Goal: Task Accomplishment & Management: Manage account settings

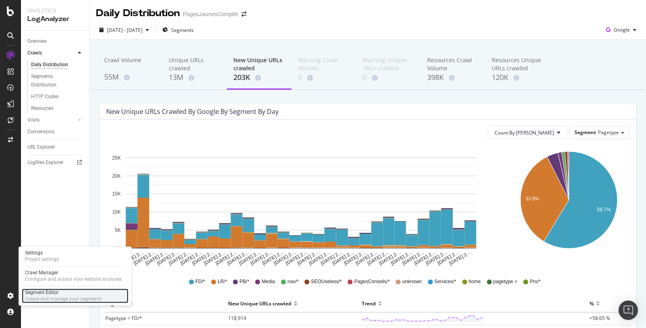
click at [47, 288] on div "Segment Editor Create and manage your segments" at bounding box center [75, 295] width 107 height 15
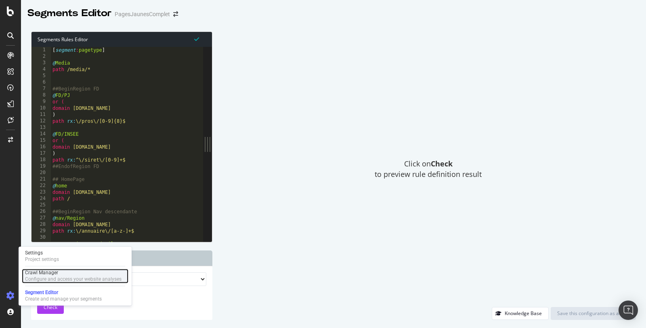
click at [44, 276] on div "Configure and access your website analyses" at bounding box center [73, 279] width 96 height 6
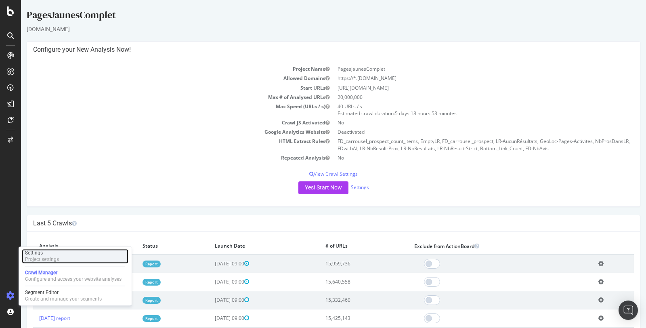
click at [56, 257] on div "Project settings" at bounding box center [42, 259] width 34 height 6
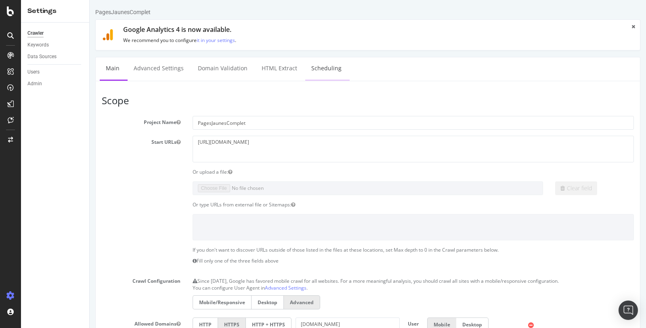
click at [316, 65] on link "Scheduling" at bounding box center [326, 68] width 42 height 22
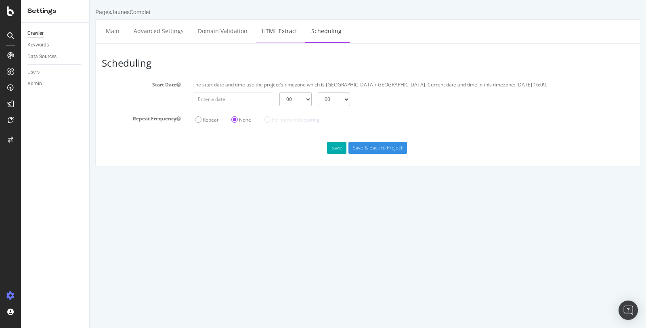
click at [297, 31] on link "HTML Extract" at bounding box center [279, 31] width 48 height 22
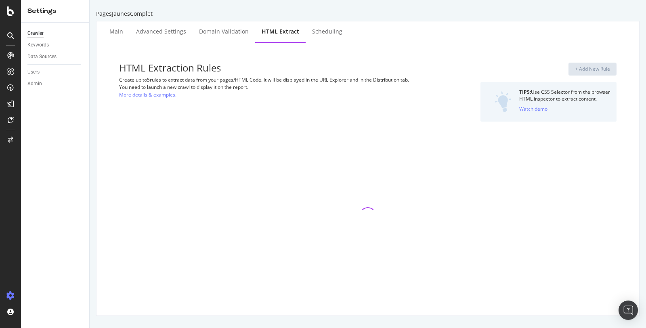
select select "count"
select select "exist"
select select "i"
select select "exist"
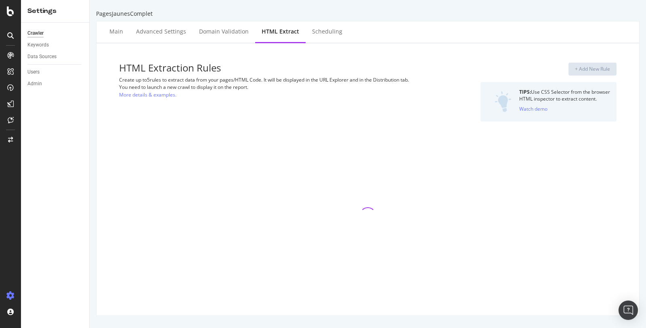
select select "i"
select select "count"
select select "i"
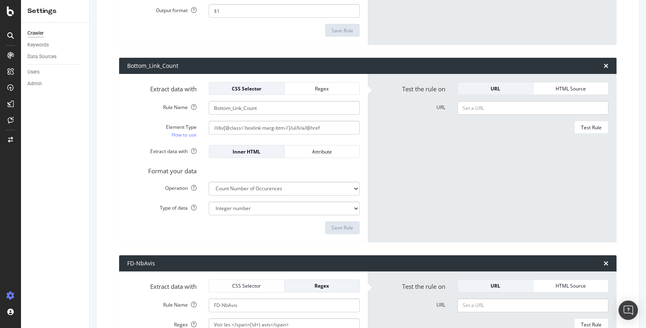
scroll to position [2106, 0]
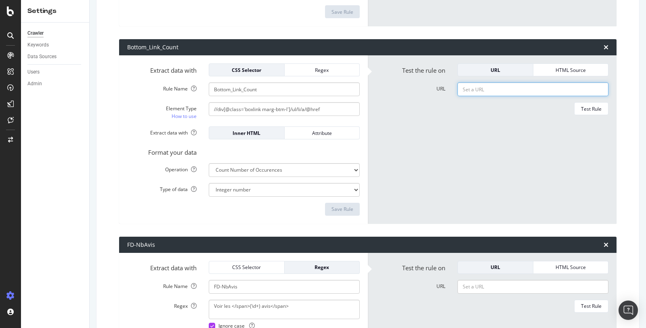
click at [486, 87] on input "URL" at bounding box center [532, 89] width 151 height 14
paste input "[URL][DOMAIN_NAME]"
type input "[URL][DOMAIN_NAME]"
click at [592, 105] on div "Test Rule" at bounding box center [591, 108] width 21 height 7
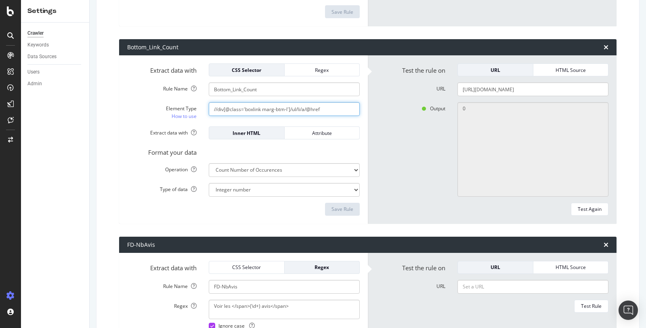
click at [327, 103] on input "//div[@class='boxlink marg-btm-l']/ul/li/a/@href" at bounding box center [284, 109] width 151 height 14
click at [321, 106] on input "//div[@class='boxlink marg-btm-l']/ul/li/a/@href" at bounding box center [284, 109] width 151 height 14
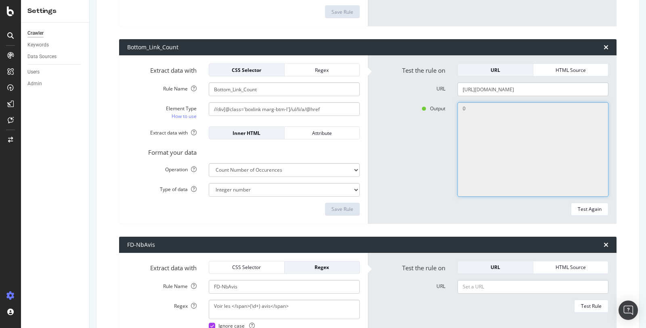
click at [510, 102] on textarea "0" at bounding box center [532, 149] width 151 height 94
click at [491, 108] on textarea "0" at bounding box center [532, 149] width 151 height 94
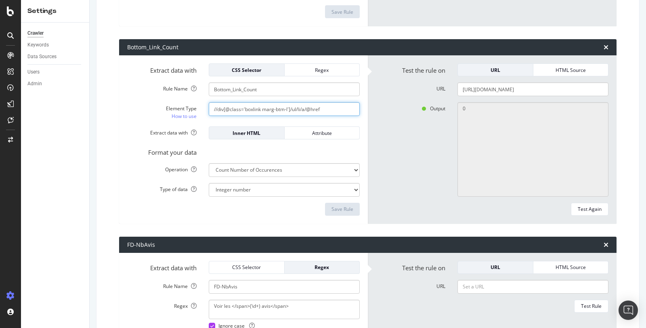
click at [324, 105] on input "//div[@class='boxlink marg-btm-l']/ul/li/a/@href" at bounding box center [284, 109] width 151 height 14
click at [327, 104] on input "//div[@class='boxlink marg-btm-l']/ul/li/a/@href" at bounding box center [284, 109] width 151 height 14
drag, startPoint x: 332, startPoint y: 106, endPoint x: 156, endPoint y: 104, distance: 175.6
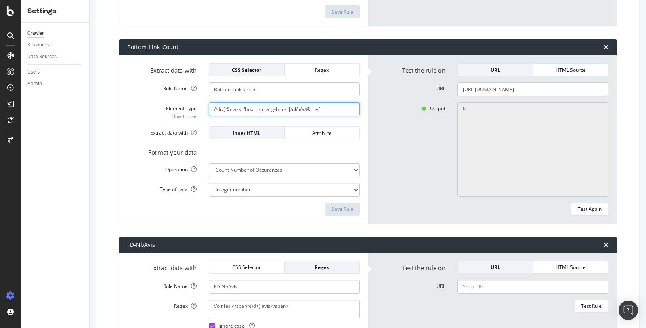
click at [156, 104] on div "Element Type How to use //div[@class='boxlink marg-btm-l']/ul/li/a/@href" at bounding box center [243, 111] width 245 height 18
paste input ""boxlink marg-btm-l"]//a"
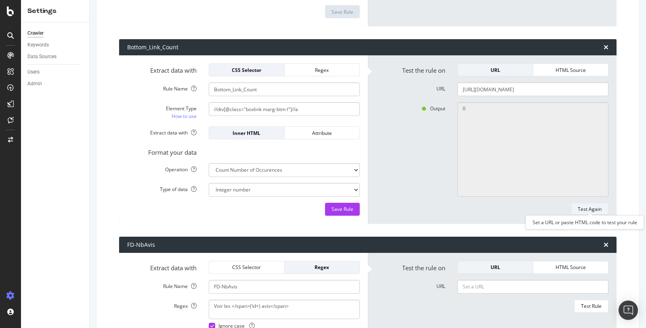
click at [592, 207] on div "Test Again" at bounding box center [590, 208] width 24 height 7
click at [338, 207] on div "Save Rule" at bounding box center [342, 208] width 22 height 7
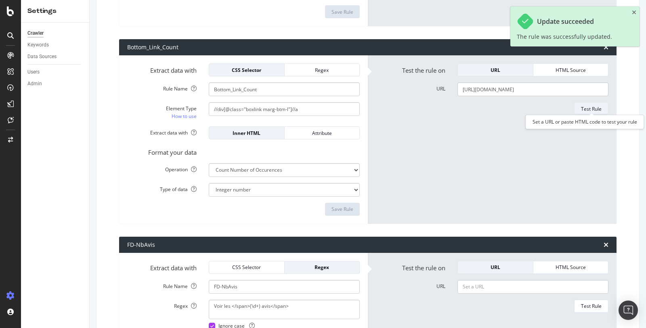
click at [596, 105] on div "Test Rule" at bounding box center [591, 108] width 21 height 7
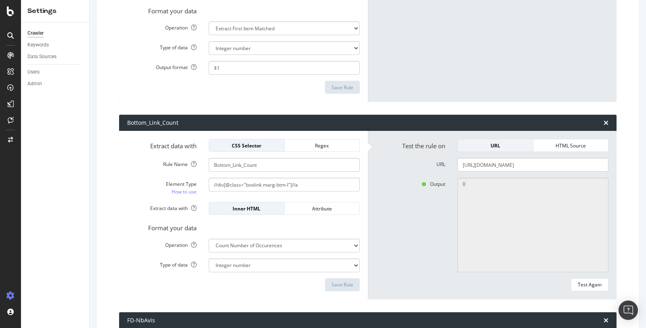
scroll to position [2031, 0]
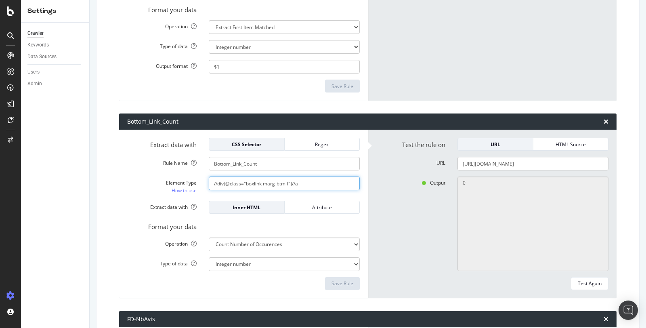
click at [308, 180] on input "//div[@class="boxlink marg-btm-l"]//a" at bounding box center [284, 183] width 151 height 14
paste input "#listResults > footer > div:nth-child(6) > ul > li:nth-child(1) >"
drag, startPoint x: 245, startPoint y: 179, endPoint x: 186, endPoint y: 179, distance: 59.3
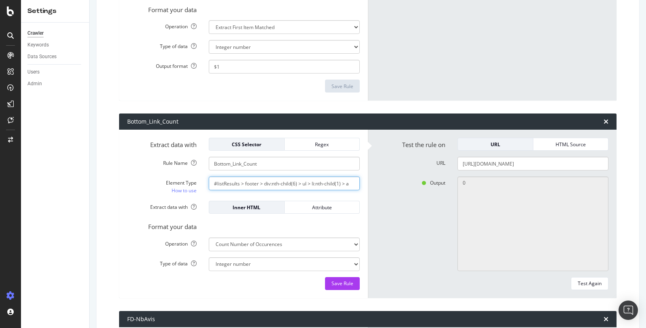
click at [186, 179] on div "Element Type How to use #listResults > footer > div:nth-child(6) > ul > li:nth-…" at bounding box center [243, 185] width 245 height 18
click at [253, 182] on input "#listResults > footer > div:nth-child(6) > ul > li:nth-child(1) > a" at bounding box center [284, 183] width 151 height 14
drag, startPoint x: 331, startPoint y: 180, endPoint x: 383, endPoint y: 180, distance: 52.1
click at [383, 180] on div "Extract data with CSS Selector Regex Rule Name Bottom_Link_Count Element Type H…" at bounding box center [367, 214] width 497 height 168
click at [331, 179] on input "#listResults > footer > div:nth-child(6) > ul > li:nth-child(1) > a" at bounding box center [284, 183] width 151 height 14
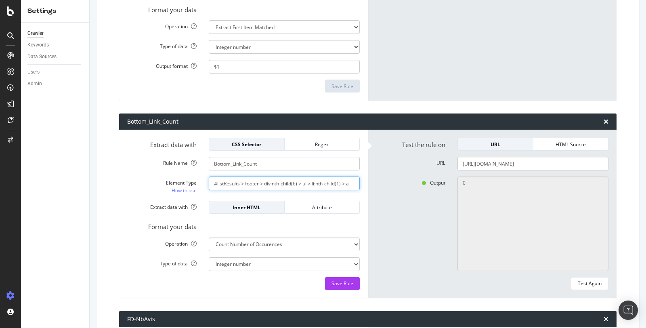
click at [331, 179] on input "#listResults > footer > div:nth-child(6) > ul > li:nth-child(1) > a" at bounding box center [284, 183] width 151 height 14
paste input "text"
click at [307, 180] on input "#listResults > footer > div:nth-child(6)" at bounding box center [284, 183] width 151 height 14
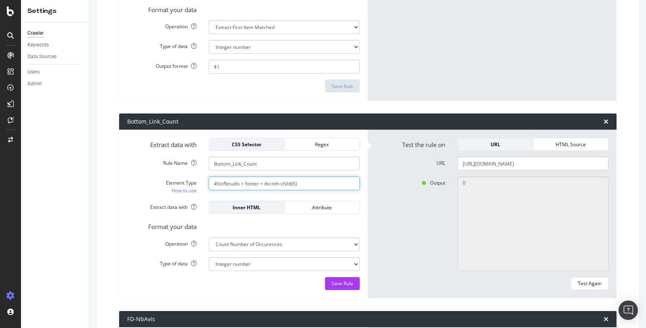
click at [307, 180] on input "#listResults > footer > div:nth-child(6)" at bounding box center [284, 183] width 151 height 14
paste input ".boxlink.marg-btm-l"
type input "#listResults > footer > div.boxlink.marg-btm-l"
click at [594, 280] on div "Test Again" at bounding box center [590, 283] width 24 height 7
type textarea "2"
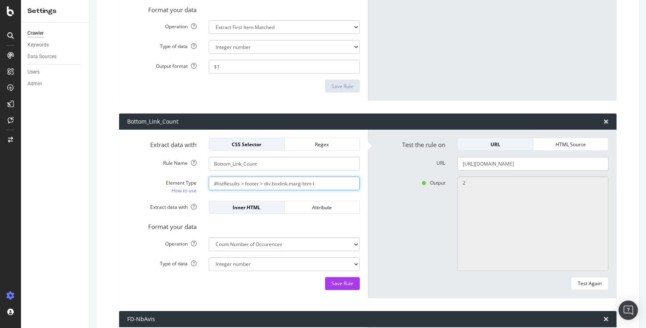
click at [323, 180] on input "#listResults > footer > div.boxlink.marg-btm-l" at bounding box center [284, 183] width 151 height 14
type input "#listResults > footer > div.boxlink.marg-btm-l > a"
click at [593, 280] on div "Test Again" at bounding box center [590, 283] width 24 height 7
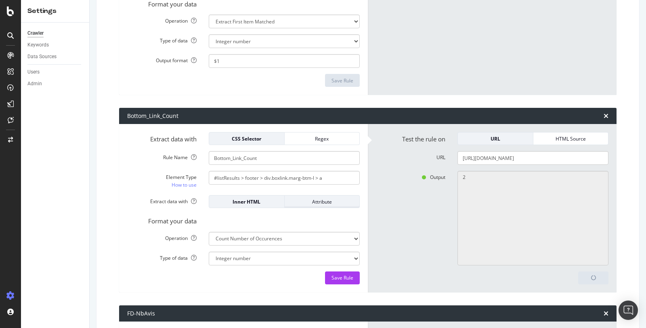
scroll to position [2038, 0]
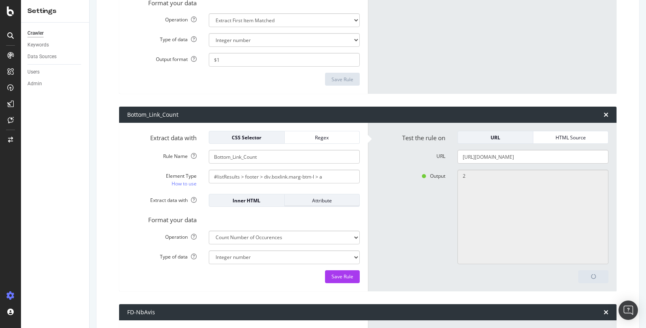
type textarea "0"
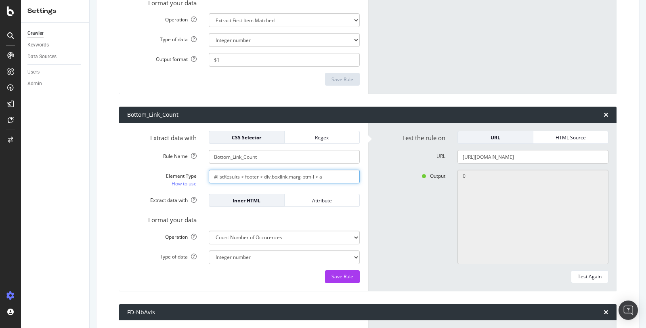
click at [327, 174] on input "#listResults > footer > div.boxlink.marg-btm-l > a" at bounding box center [284, 177] width 151 height 14
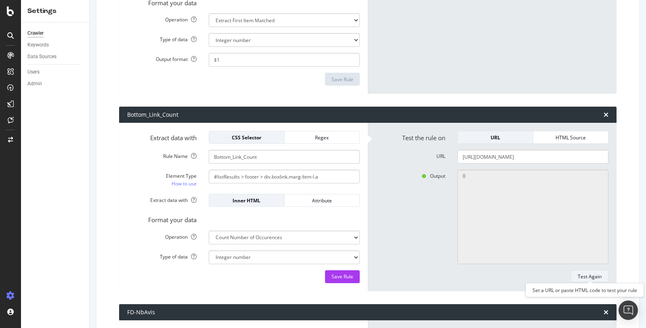
click at [580, 277] on div "Test Again" at bounding box center [590, 276] width 24 height 11
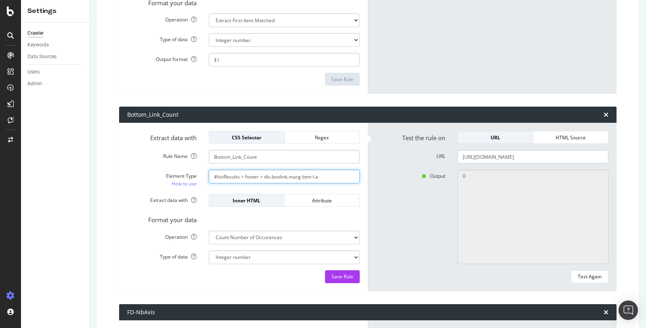
click at [329, 175] on input "#listResults > footer > div.boxlink.marg-btm-l.a" at bounding box center [284, 177] width 151 height 14
type input "#listResults > footer > div.boxlink.marg-btm-l > ul >li > a"
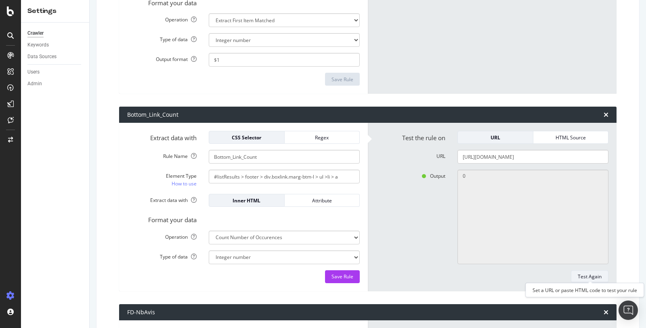
click at [593, 273] on div "Test Again" at bounding box center [590, 276] width 24 height 7
type textarea "45"
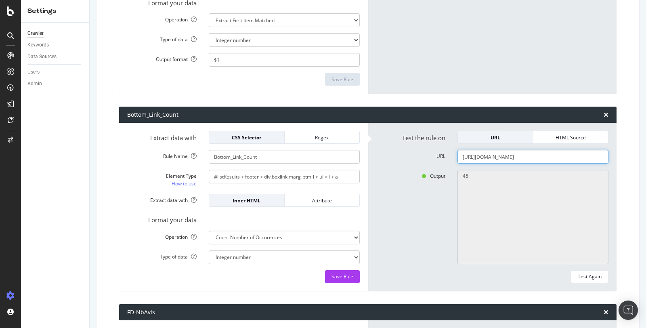
click at [502, 156] on input "[URL][DOMAIN_NAME]" at bounding box center [532, 157] width 151 height 14
click at [347, 273] on div "Save Rule" at bounding box center [342, 276] width 22 height 7
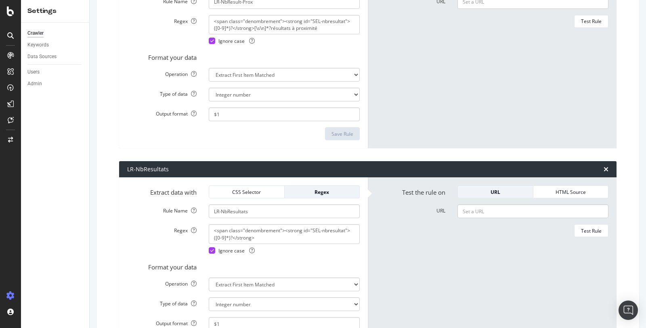
scroll to position [1491, 0]
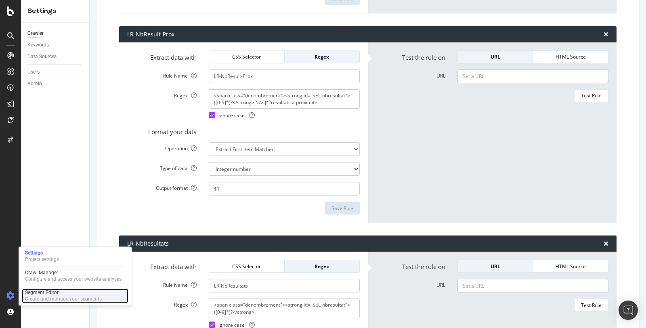
click at [53, 293] on div "Segment Editor" at bounding box center [63, 292] width 77 height 6
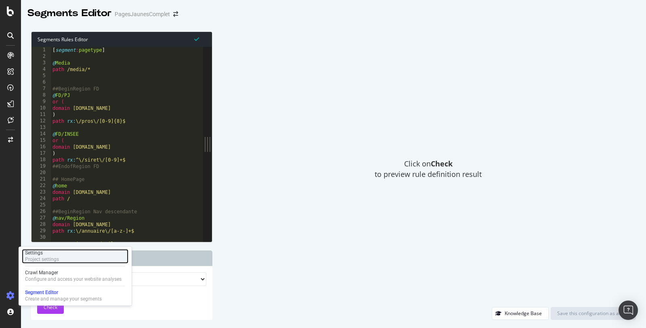
click at [56, 256] on div "Project settings" at bounding box center [42, 259] width 34 height 6
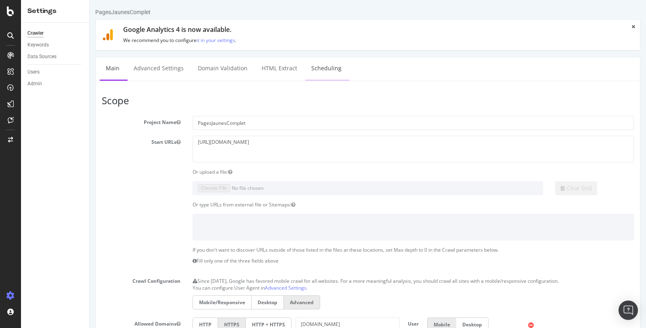
click at [319, 73] on link "Scheduling" at bounding box center [326, 68] width 42 height 22
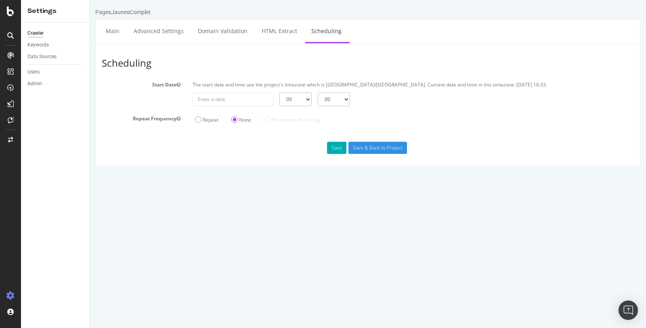
click at [308, 98] on select "00 01 02 03 04 05 06 07 08 09 10 11 12 13 14 15 16 17 18 19 20 21 22 23" at bounding box center [295, 99] width 32 height 14
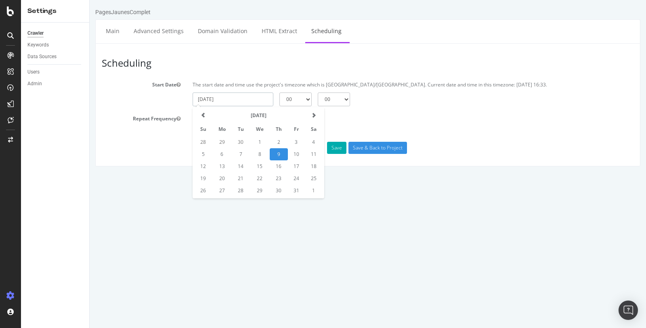
click at [227, 96] on input "[DATE]" at bounding box center [233, 99] width 81 height 14
click at [297, 150] on td "10" at bounding box center [296, 154] width 17 height 12
type input "[DATE]"
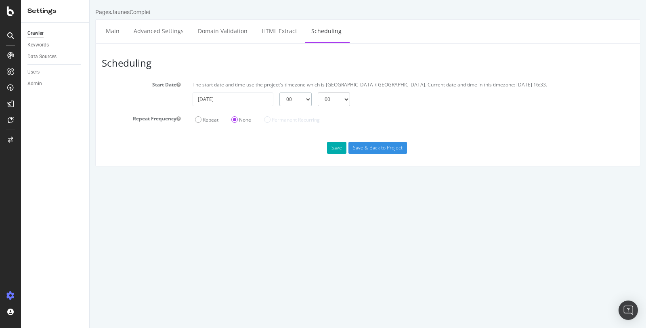
click at [306, 102] on select "00 01 02 03 04 05 06 07 08 09 10 11 12 13 14 15 16 17 18 19 20 21 22 23" at bounding box center [295, 99] width 32 height 14
select select "9"
click at [362, 149] on input "Save & Back to Project" at bounding box center [377, 148] width 59 height 12
